Goal: Find contact information: Find contact information

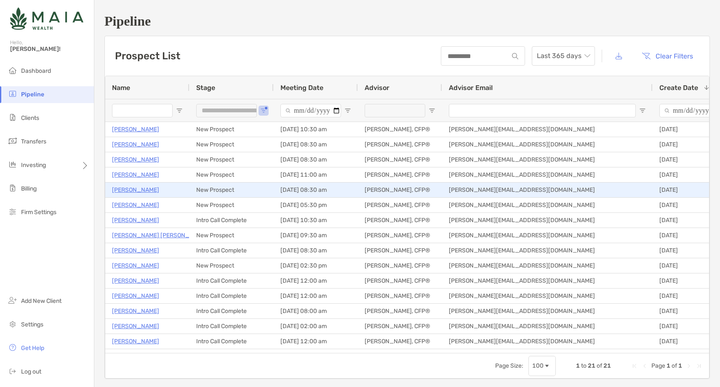
click at [129, 188] on p "Matt Conrad" at bounding box center [135, 190] width 47 height 11
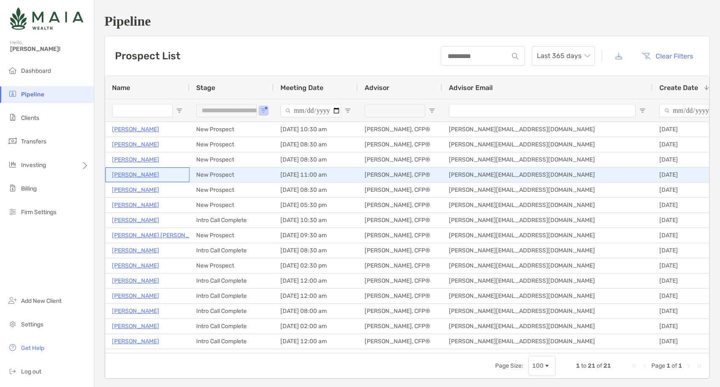
click at [132, 174] on p "[PERSON_NAME]" at bounding box center [135, 175] width 47 height 11
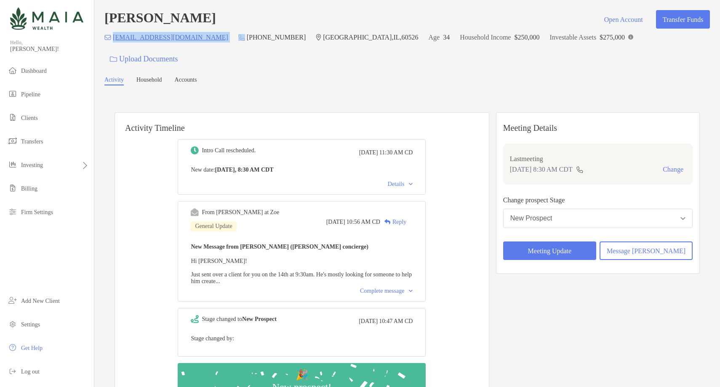
drag, startPoint x: 198, startPoint y: 43, endPoint x: 113, endPoint y: 42, distance: 84.2
click at [113, 42] on div "conradical15@yahoo.com (708) 822-5381 La Grange Park , IL , 60526 Age 34 Househ…" at bounding box center [407, 50] width 606 height 36
copy p "conradical15@yahoo.com"
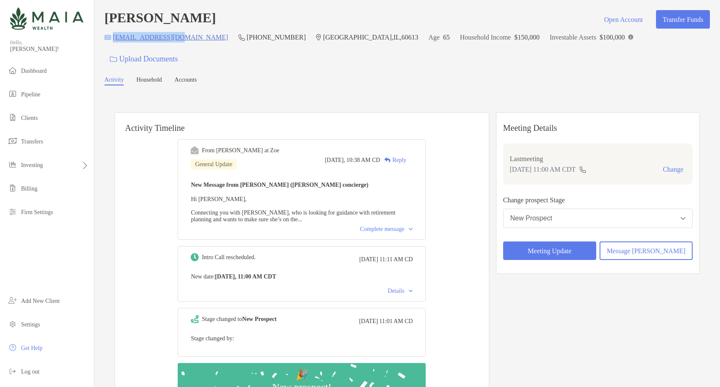
drag, startPoint x: 182, startPoint y: 42, endPoint x: 110, endPoint y: 43, distance: 71.6
click at [110, 43] on div "[EMAIL_ADDRESS][DOMAIN_NAME] (773) 444-[GEOGRAPHIC_DATA] Age [DEMOGRAPHIC_DATA]…" at bounding box center [407, 50] width 606 height 36
copy div "[EMAIL_ADDRESS][DOMAIN_NAME]"
